Goal: Transaction & Acquisition: Purchase product/service

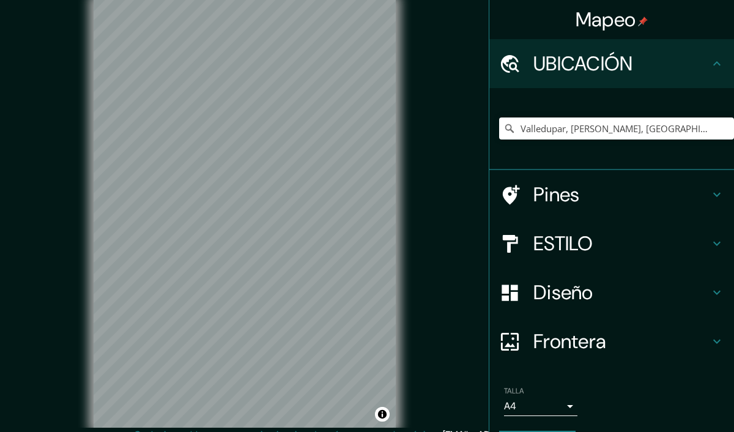
scroll to position [12, 0]
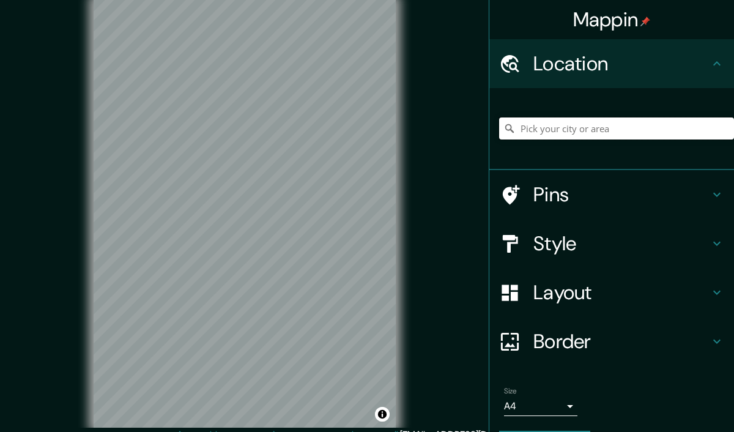
click at [616, 134] on input "Pick your city or area" at bounding box center [616, 129] width 235 height 22
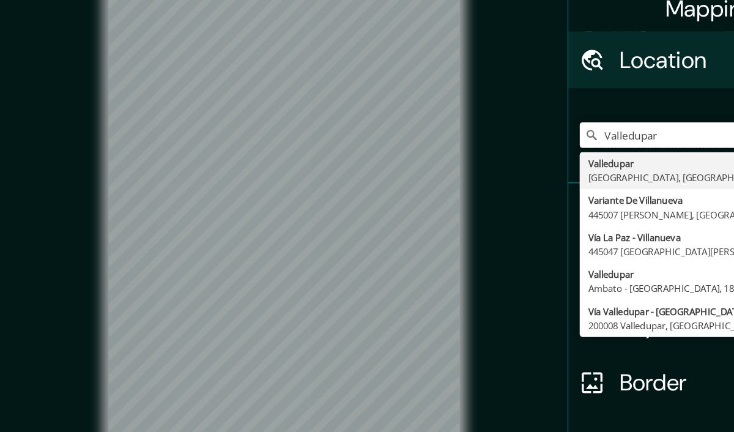
type input "Valledupar, [GEOGRAPHIC_DATA], [GEOGRAPHIC_DATA]"
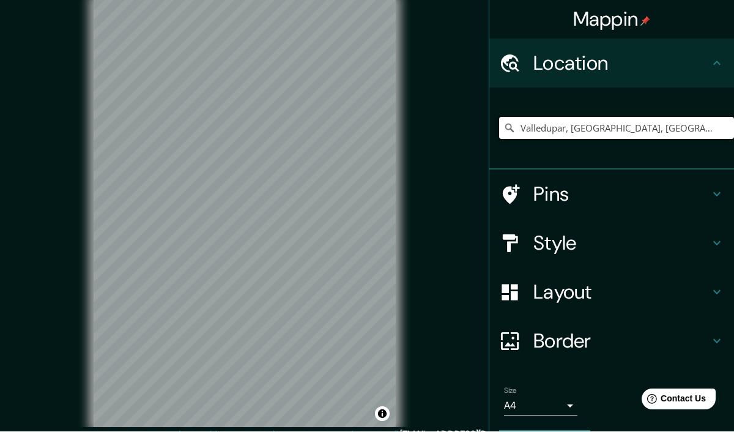
scroll to position [1, 0]
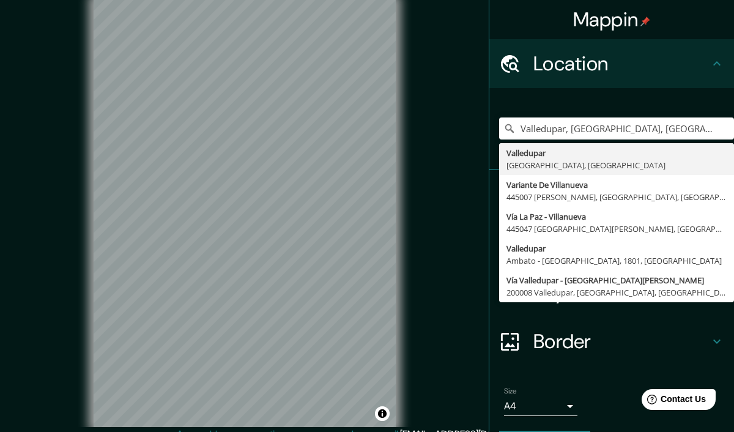
click at [460, 307] on div "Mappin Location [GEOGRAPHIC_DATA], [GEOGRAPHIC_DATA], [GEOGRAPHIC_DATA] [GEOGRA…" at bounding box center [367, 222] width 734 height 447
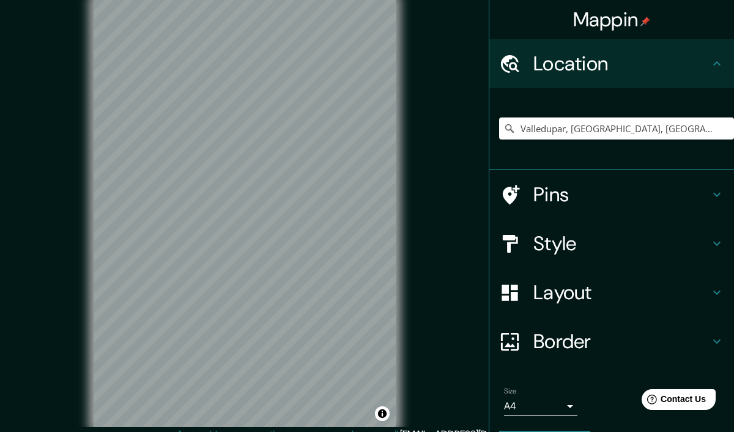
click at [593, 293] on h4 "Layout" at bounding box center [622, 292] width 176 height 24
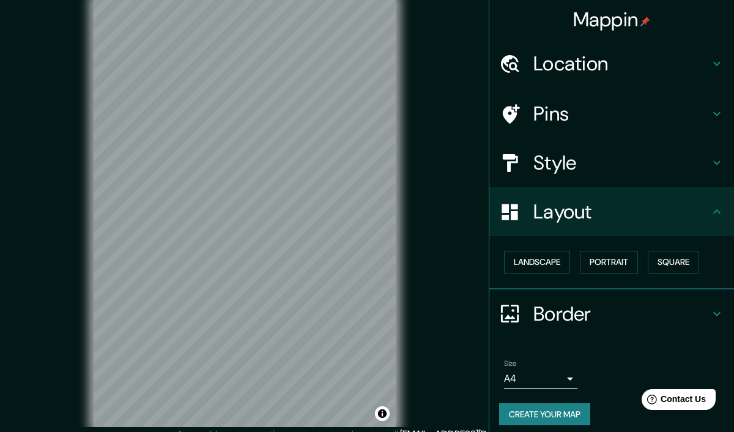
click at [562, 256] on button "Landscape" at bounding box center [537, 262] width 66 height 23
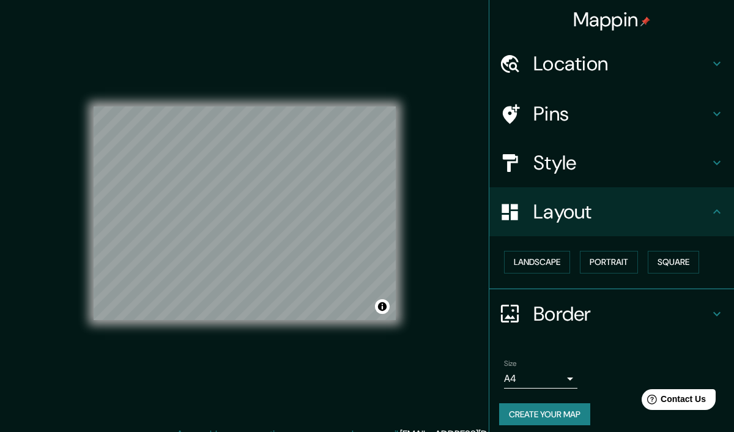
click at [557, 263] on button "Landscape" at bounding box center [537, 262] width 66 height 23
click at [548, 264] on button "Landscape" at bounding box center [537, 262] width 66 height 23
click at [615, 259] on button "Portrait" at bounding box center [609, 262] width 58 height 23
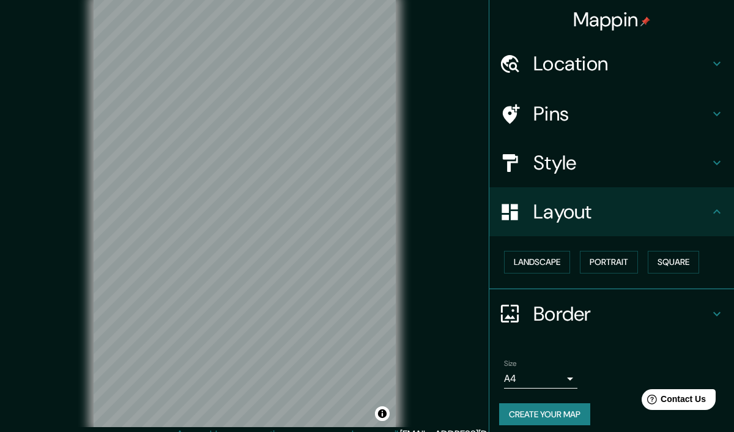
click at [679, 260] on button "Square" at bounding box center [673, 262] width 51 height 23
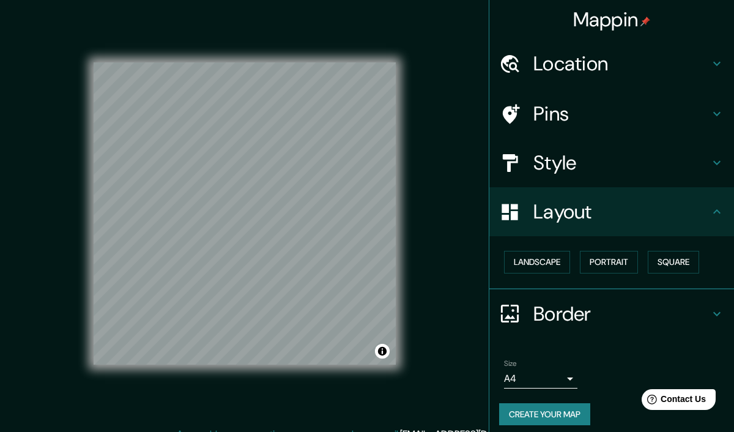
click at [619, 259] on button "Portrait" at bounding box center [609, 262] width 58 height 23
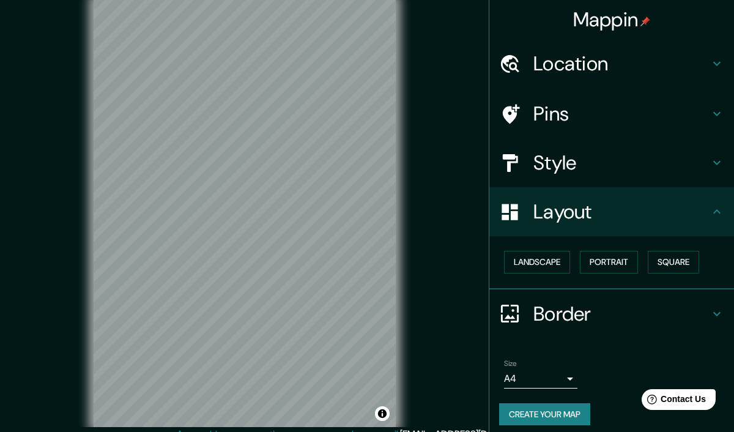
click at [654, 166] on h4 "Style" at bounding box center [622, 163] width 176 height 24
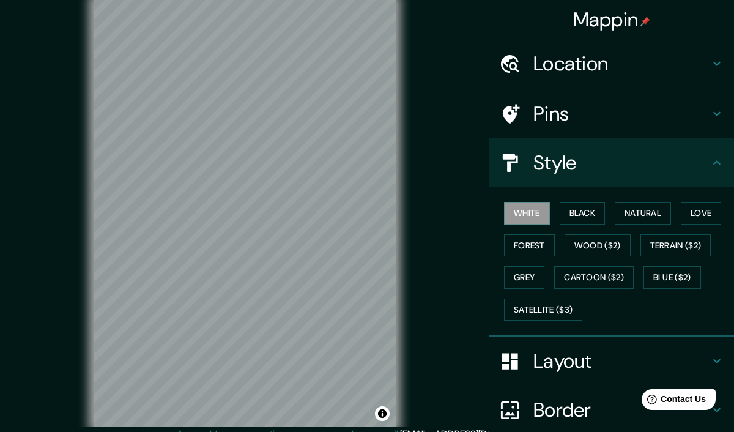
click at [662, 215] on button "Natural" at bounding box center [643, 213] width 56 height 23
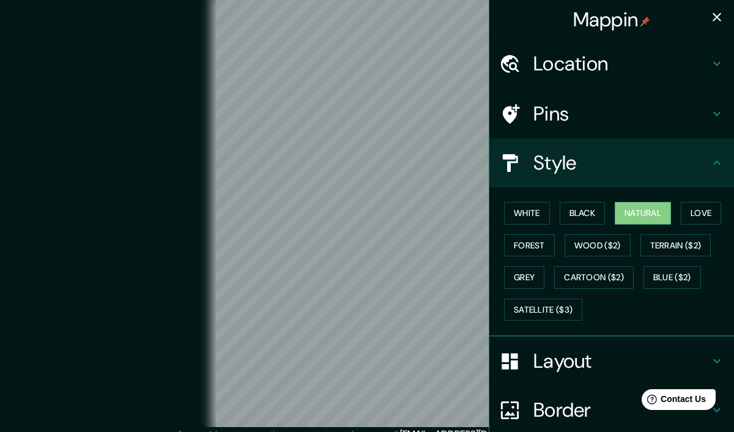
scroll to position [0, 0]
